Goal: Task Accomplishment & Management: Use online tool/utility

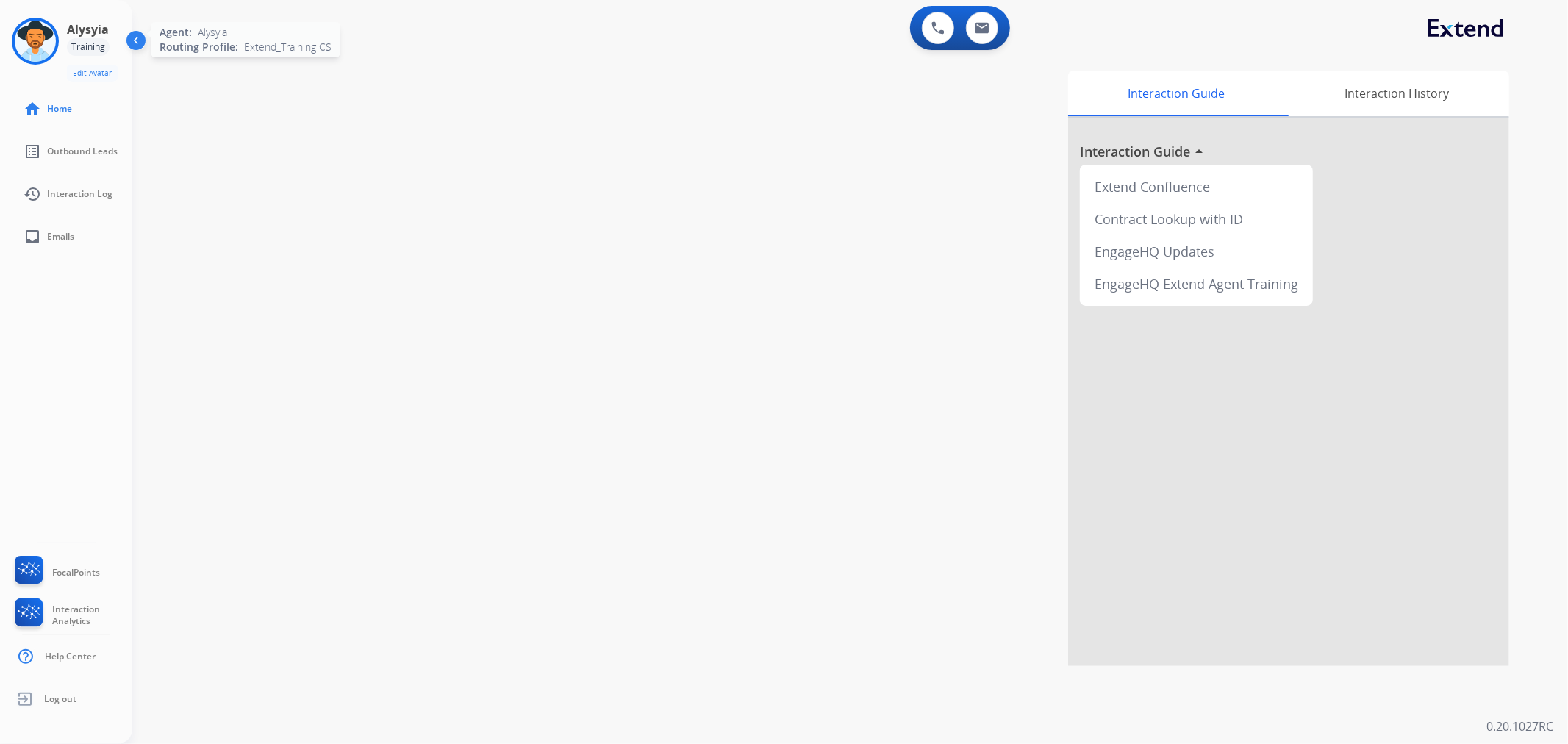
click at [54, 57] on div "Agent: [PERSON_NAME] Profile: Extend_Training CS" at bounding box center [35, 41] width 47 height 47
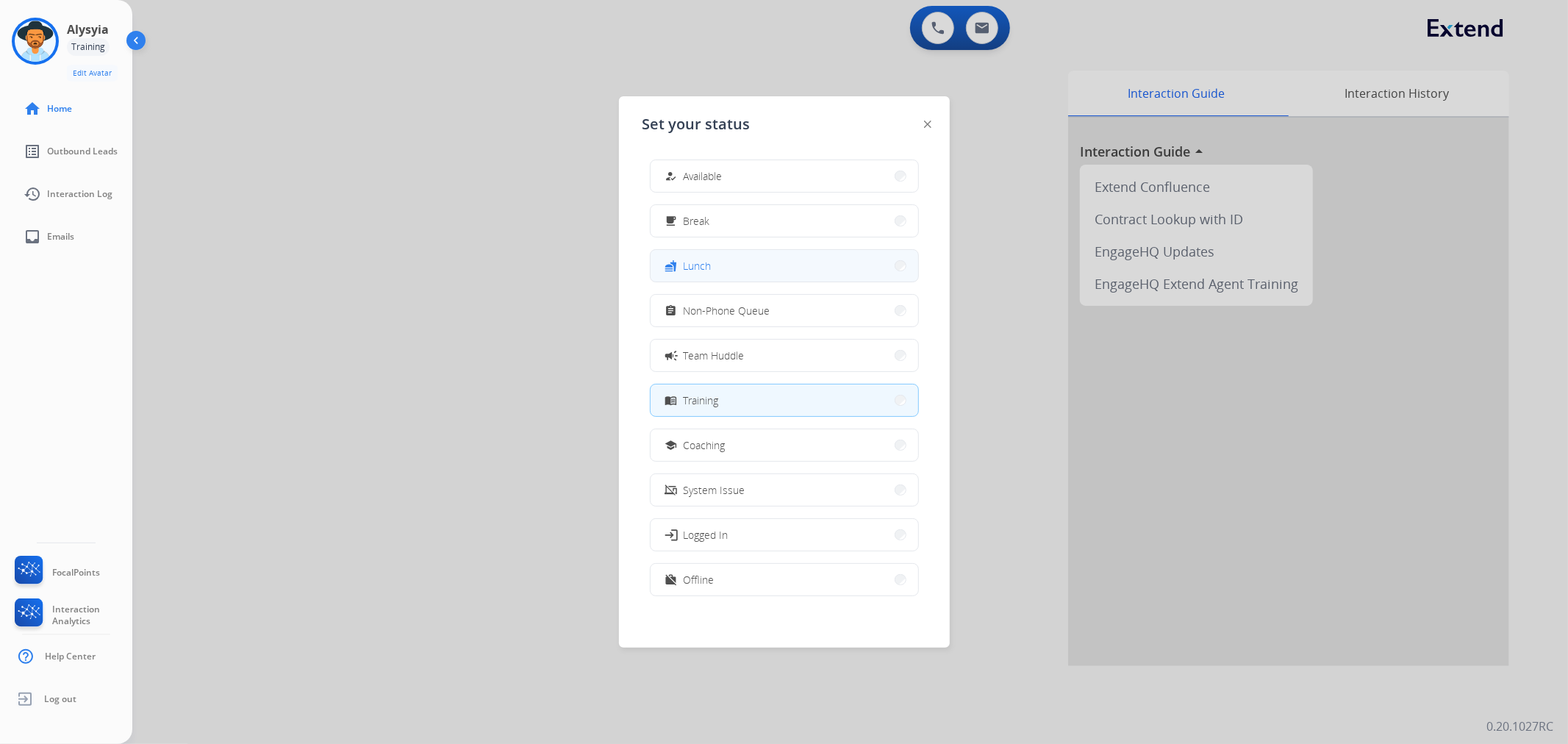
click at [700, 260] on span "Lunch" at bounding box center [698, 265] width 28 height 16
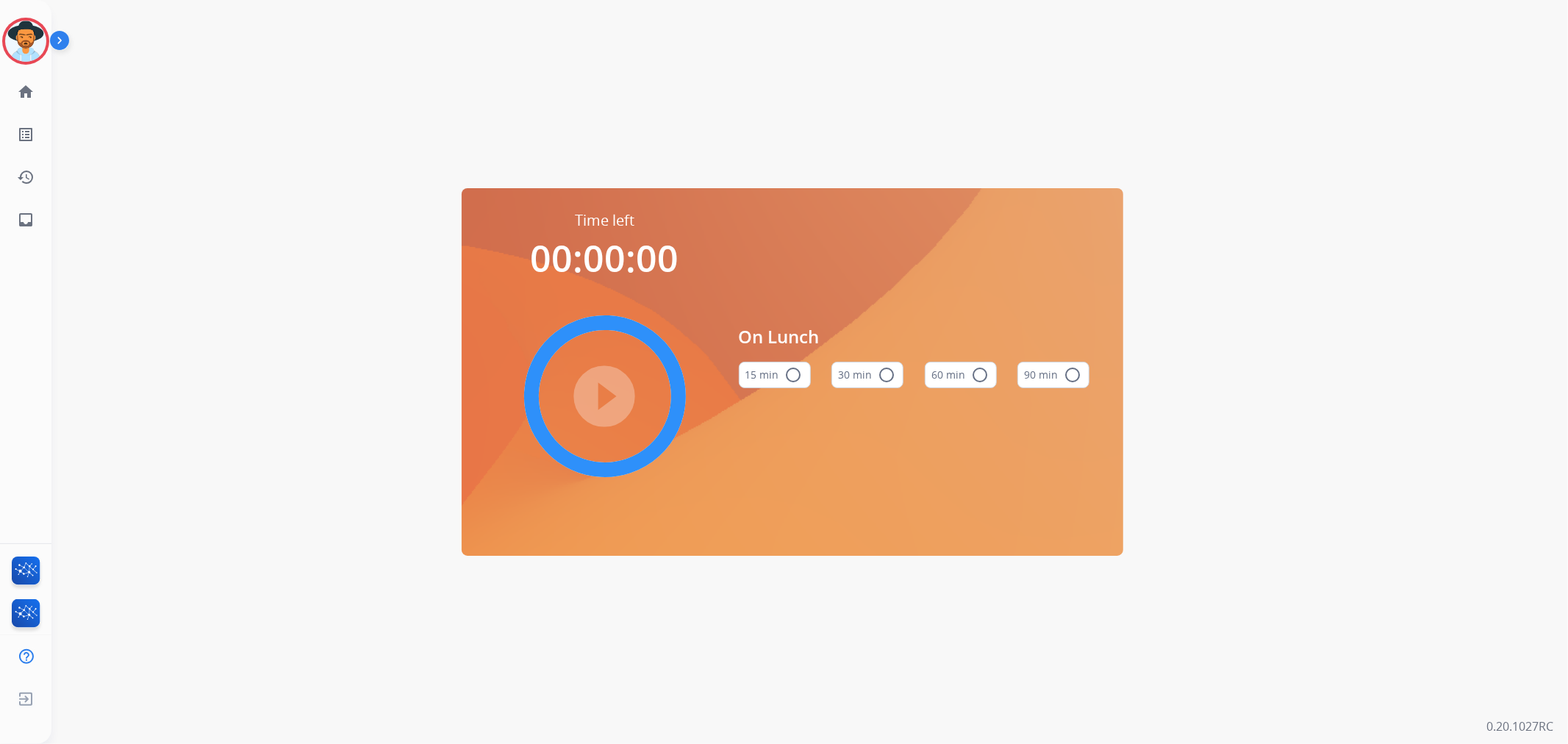
click at [887, 367] on mat-icon "radio_button_unchecked" at bounding box center [887, 375] width 18 height 18
click at [599, 392] on mat-icon "play_circle_filled" at bounding box center [605, 396] width 18 height 18
